Goal: Entertainment & Leisure: Consume media (video, audio)

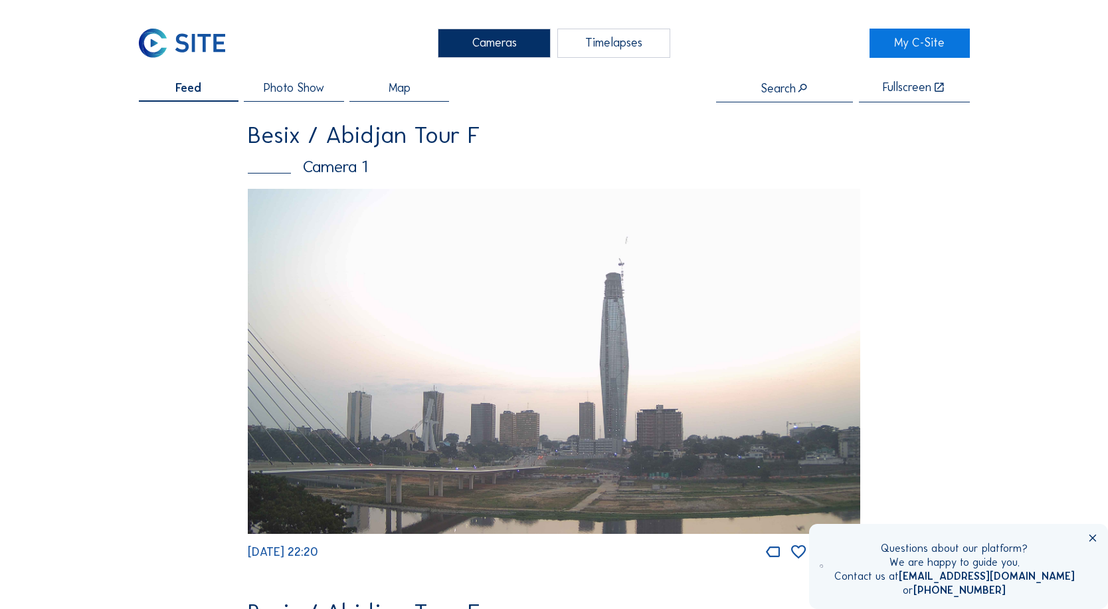
click at [564, 350] on img at bounding box center [554, 361] width 613 height 345
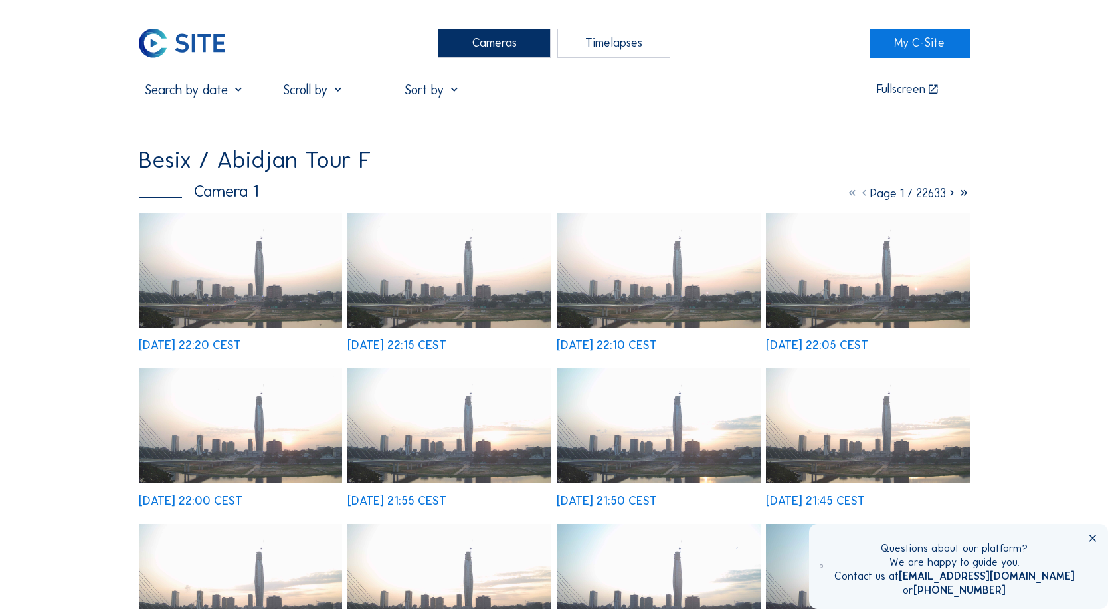
click at [253, 277] on img at bounding box center [240, 270] width 203 height 114
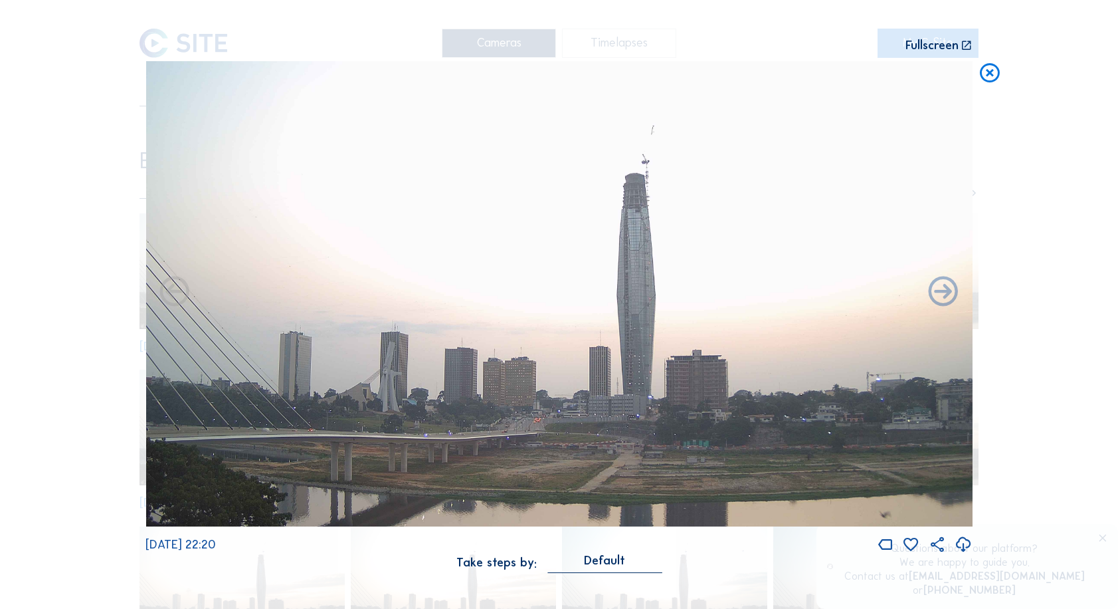
click at [993, 76] on icon at bounding box center [990, 73] width 24 height 25
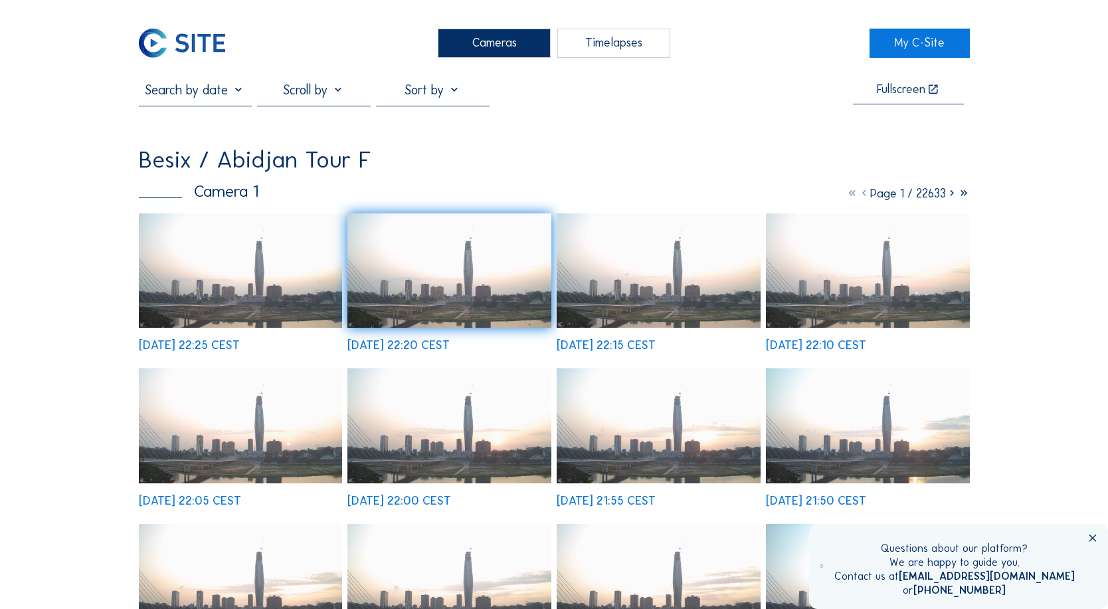
click at [593, 43] on div "Timelapses" at bounding box center [614, 43] width 113 height 29
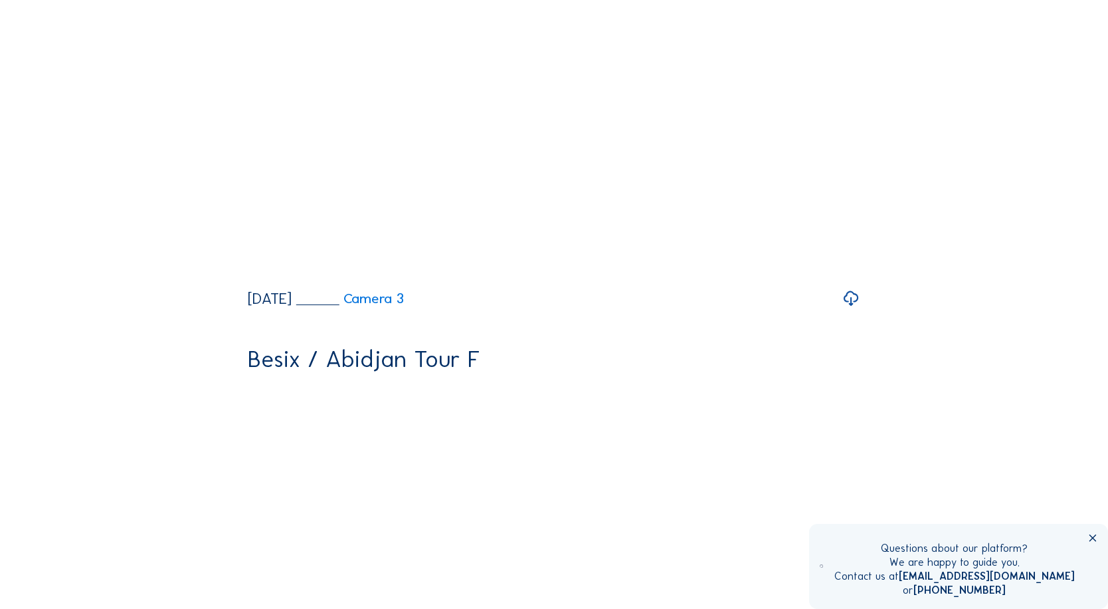
scroll to position [2259, 0]
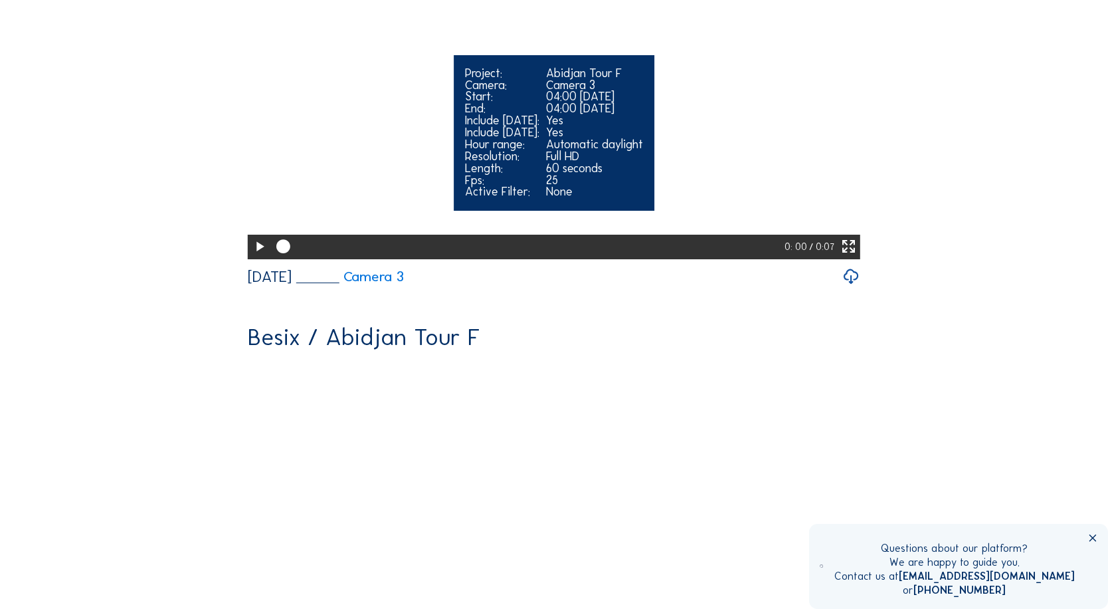
click at [791, 257] on video "Your browser does not support the video tag." at bounding box center [554, 103] width 613 height 306
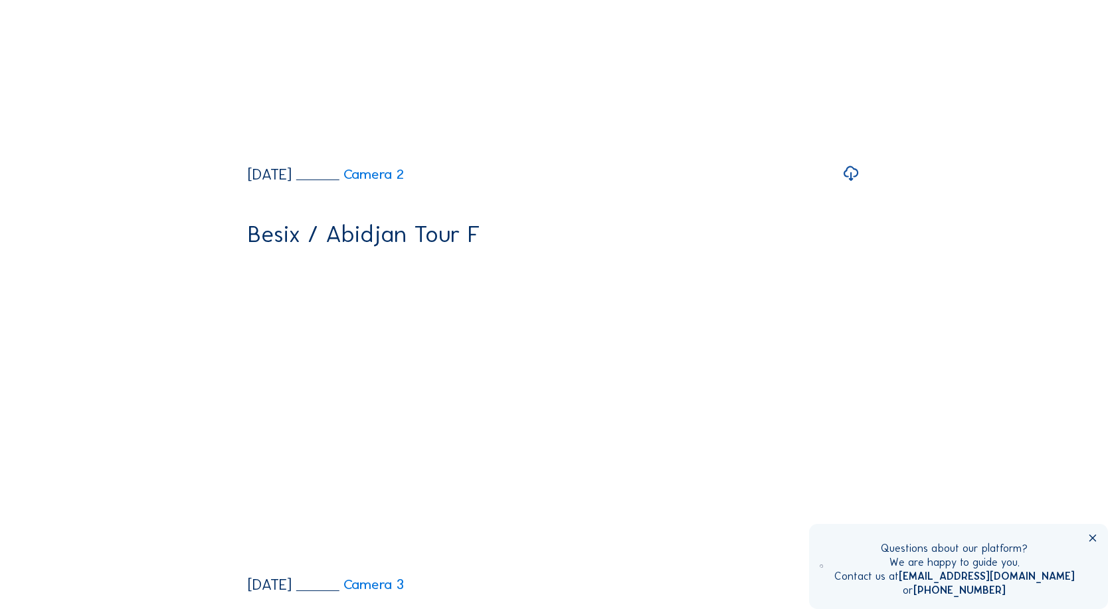
scroll to position [3190, 0]
